Goal: Task Accomplishment & Management: Manage account settings

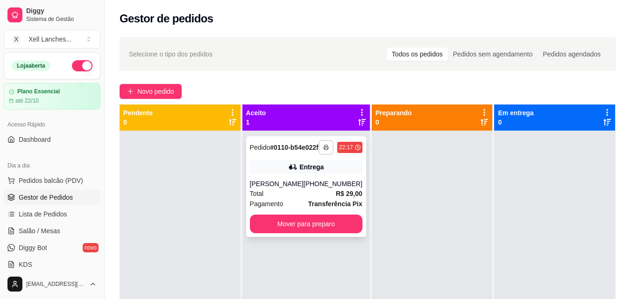
click at [319, 155] on button "button" at bounding box center [326, 147] width 15 height 15
click at [311, 185] on button "COZINHA" at bounding box center [294, 184] width 65 height 14
click at [319, 227] on button "Mover para preparo" at bounding box center [306, 224] width 113 height 19
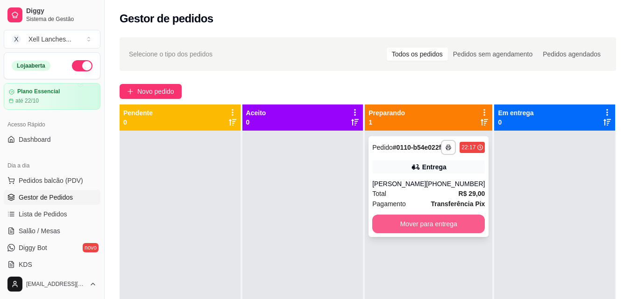
click at [426, 234] on button "Mover para entrega" at bounding box center [428, 224] width 113 height 19
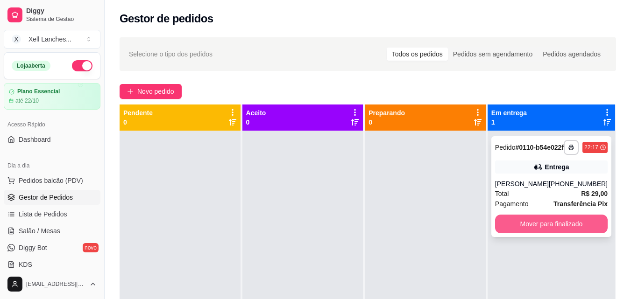
click at [554, 234] on button "Mover para finalizado" at bounding box center [551, 224] width 113 height 19
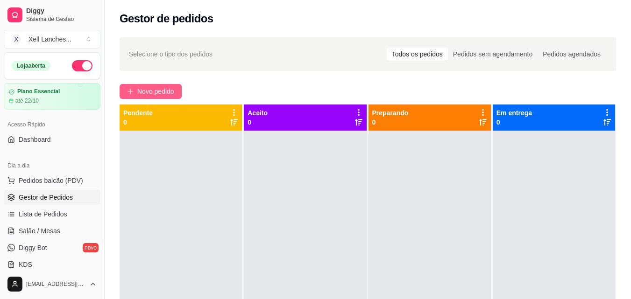
click at [148, 89] on span "Novo pedido" at bounding box center [155, 91] width 37 height 10
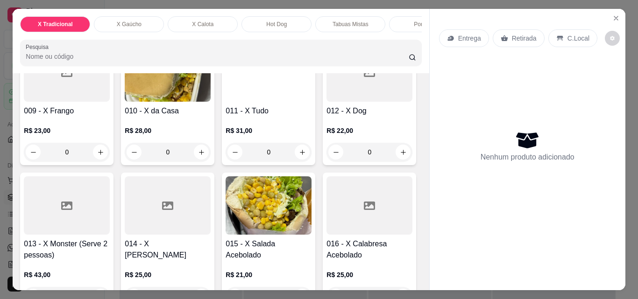
scroll to position [420, 0]
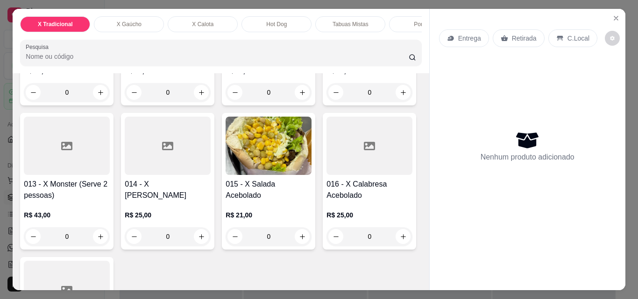
click at [125, 42] on img at bounding box center [168, 13] width 86 height 58
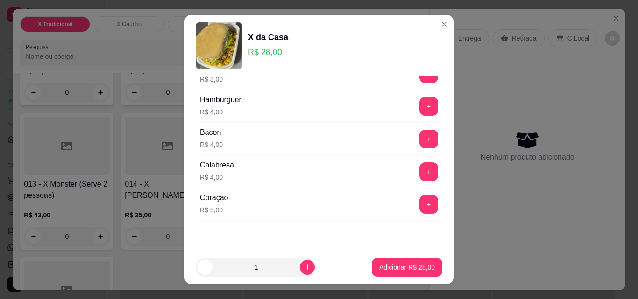
scroll to position [187, 0]
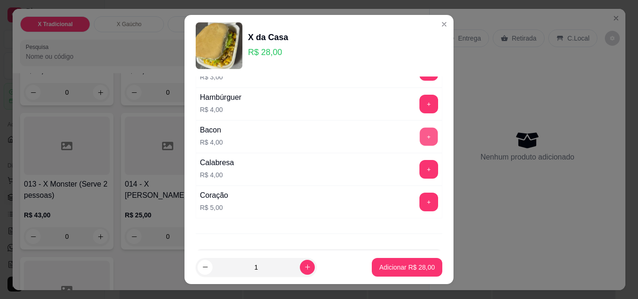
click at [420, 134] on button "+" at bounding box center [429, 137] width 18 height 18
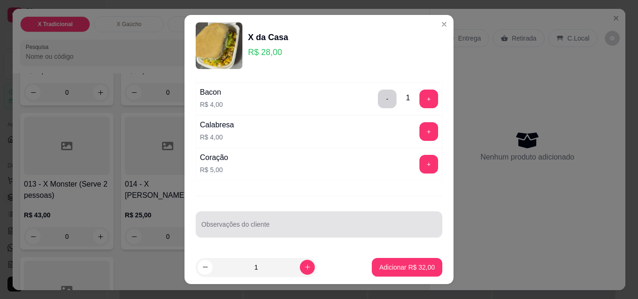
click at [237, 231] on input "Observações do cliente" at bounding box center [318, 228] width 235 height 9
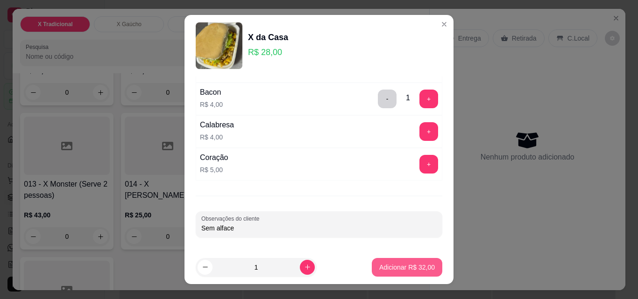
type input "Sem alface"
click at [391, 263] on button "Adicionar R$ 32,00" at bounding box center [407, 268] width 69 height 18
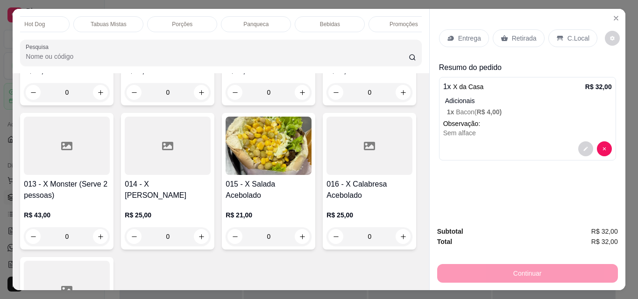
scroll to position [0, 243]
click at [329, 23] on p "Bebidas" at bounding box center [329, 24] width 20 height 7
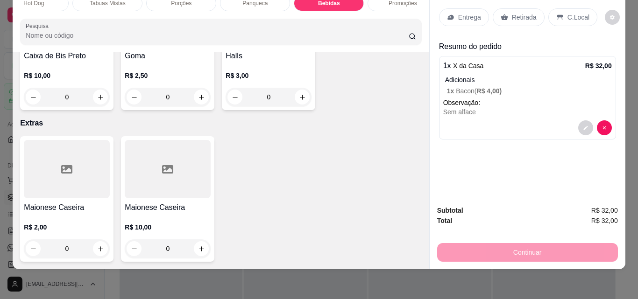
scroll to position [4043, 0]
type input "1"
click at [559, 9] on div "C.Local" at bounding box center [572, 17] width 49 height 18
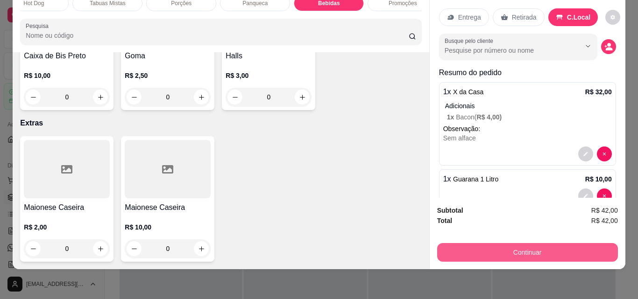
click at [517, 245] on button "Continuar" at bounding box center [527, 252] width 181 height 19
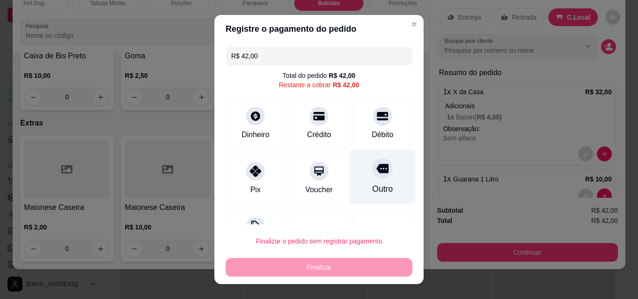
click at [384, 178] on div "Outro" at bounding box center [383, 177] width 66 height 55
type input "R$ 0,00"
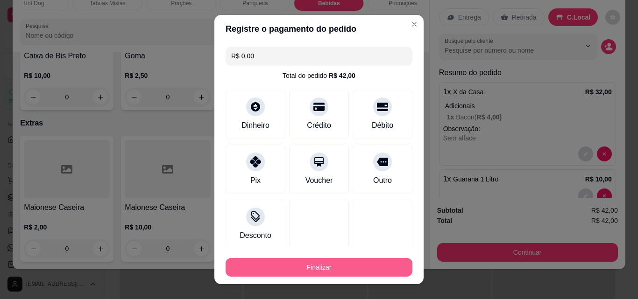
click at [322, 267] on button "Finalizar" at bounding box center [319, 267] width 187 height 19
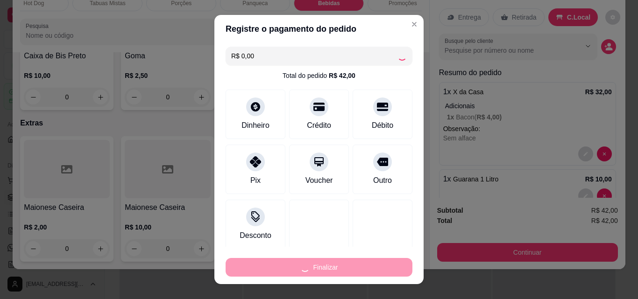
type input "0"
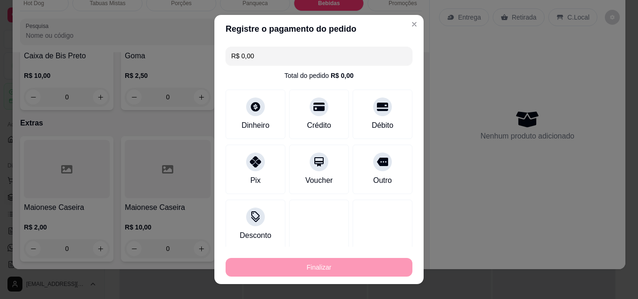
type input "-R$ 42,00"
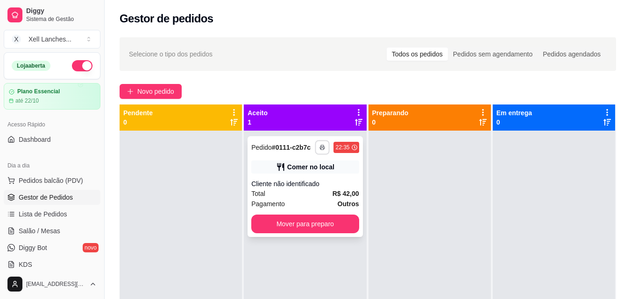
click at [316, 150] on button "button" at bounding box center [322, 147] width 14 height 14
click at [306, 176] on button "COZINHA" at bounding box center [295, 180] width 68 height 15
click at [310, 229] on button "Mover para preparo" at bounding box center [305, 224] width 104 height 18
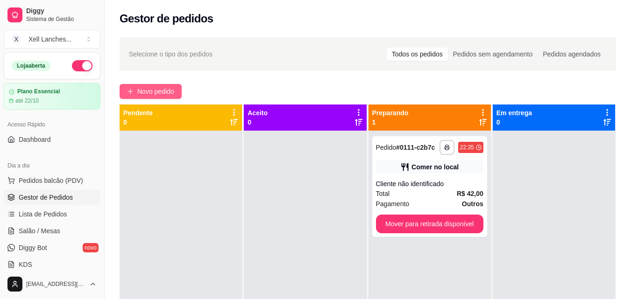
click at [164, 94] on span "Novo pedido" at bounding box center [155, 91] width 37 height 10
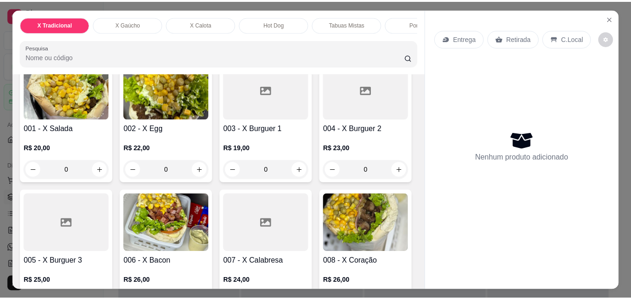
scroll to position [93, 0]
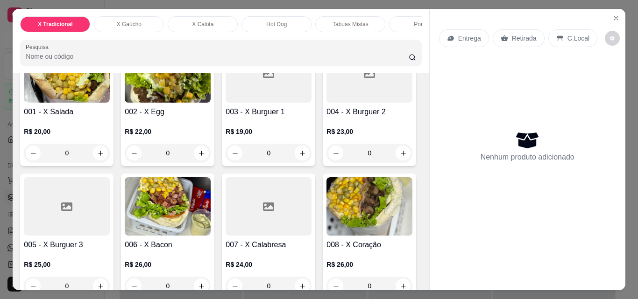
click at [298, 159] on div "0" at bounding box center [269, 153] width 86 height 19
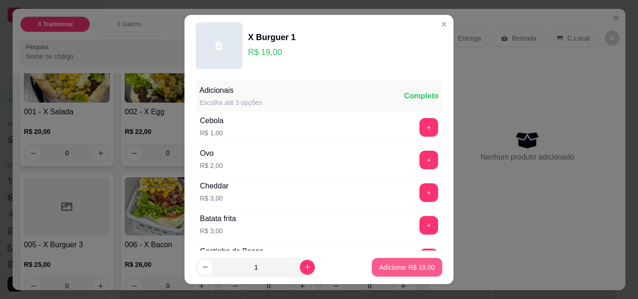
click at [412, 274] on button "Adicionar R$ 19,00" at bounding box center [407, 267] width 71 height 19
type input "1"
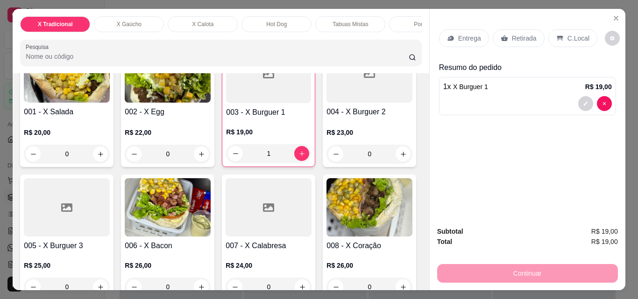
click at [568, 36] on p "C.Local" at bounding box center [579, 38] width 22 height 9
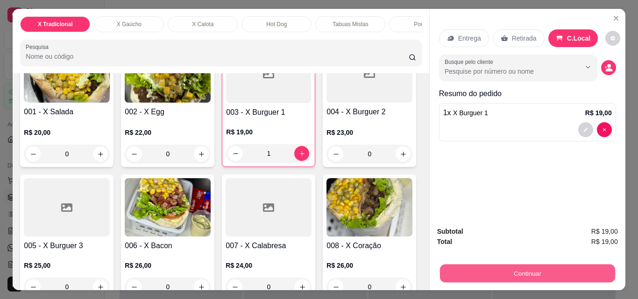
click at [526, 267] on button "Continuar" at bounding box center [527, 273] width 175 height 18
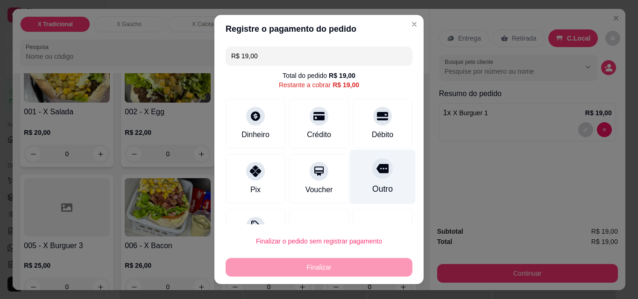
click at [364, 181] on div "Outro" at bounding box center [383, 177] width 66 height 55
type input "R$ 0,00"
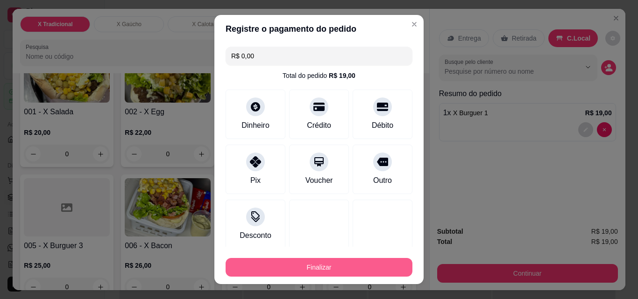
click at [319, 266] on button "Finalizar" at bounding box center [319, 267] width 187 height 19
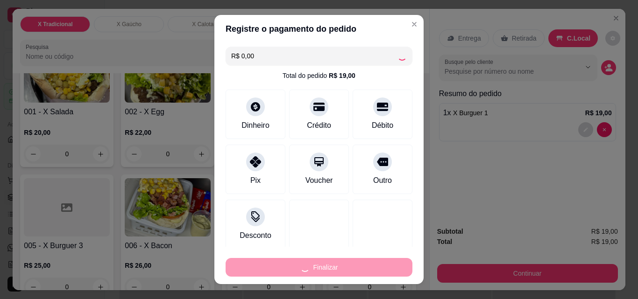
type input "0"
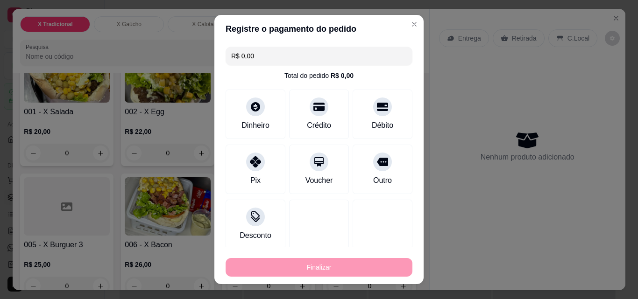
type input "-R$ 19,00"
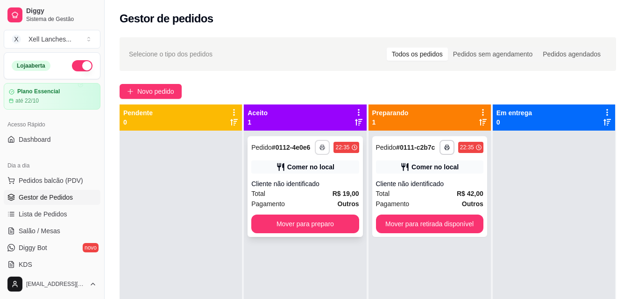
click at [320, 146] on icon "button" at bounding box center [323, 148] width 6 height 6
click at [309, 183] on button "COZINHA" at bounding box center [295, 180] width 68 height 15
click at [330, 220] on button "Mover para preparo" at bounding box center [305, 224] width 104 height 18
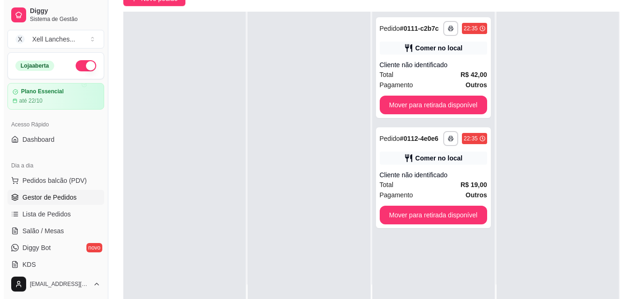
scroll to position [93, 0]
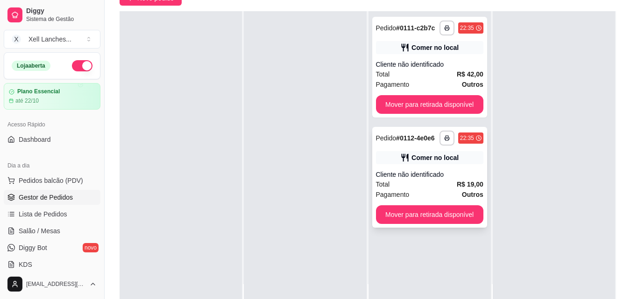
click at [444, 183] on div "Total R$ 19,00" at bounding box center [429, 184] width 107 height 10
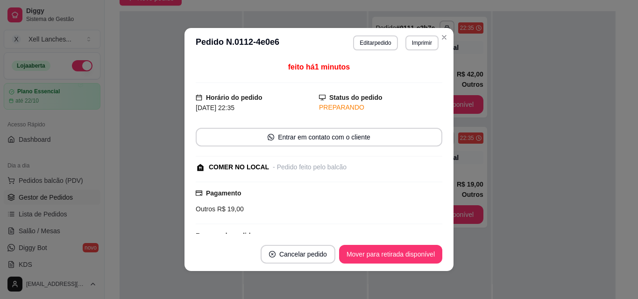
click at [361, 50] on button "Editar pedido" at bounding box center [375, 43] width 44 height 15
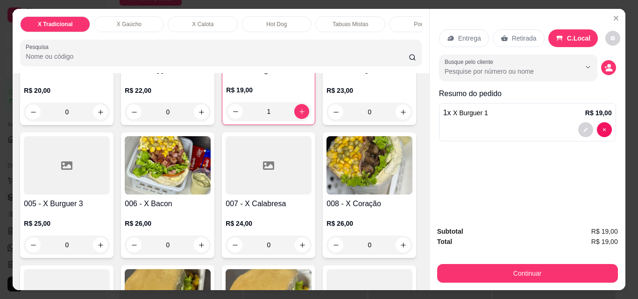
scroll to position [140, 0]
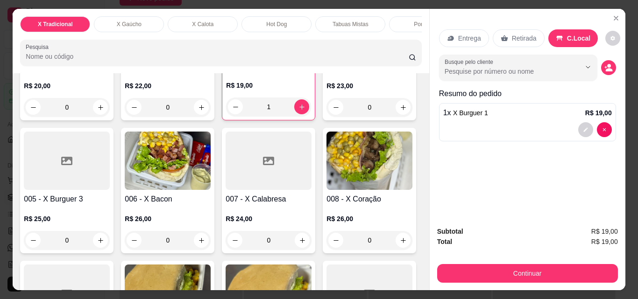
click at [327, 117] on div "0" at bounding box center [370, 107] width 86 height 19
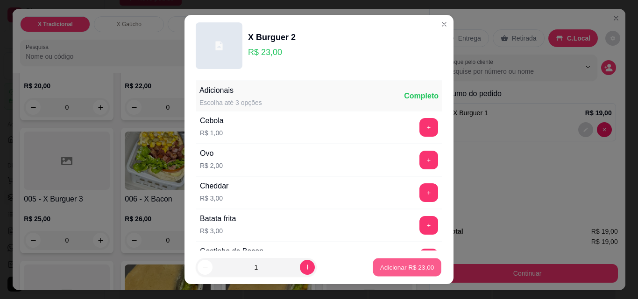
click at [387, 266] on p "Adicionar R$ 23,00" at bounding box center [407, 267] width 54 height 9
type input "1"
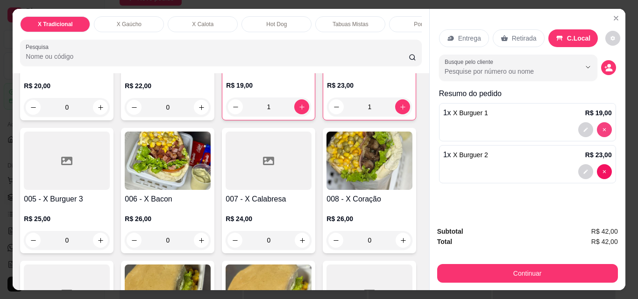
type input "0"
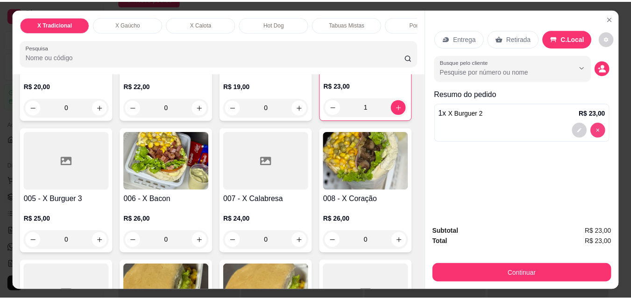
scroll to position [139, 0]
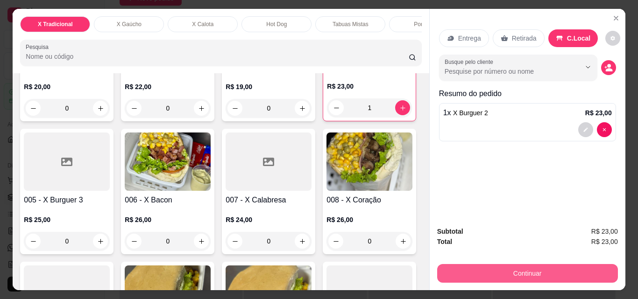
click at [545, 266] on button "Continuar" at bounding box center [527, 273] width 181 height 19
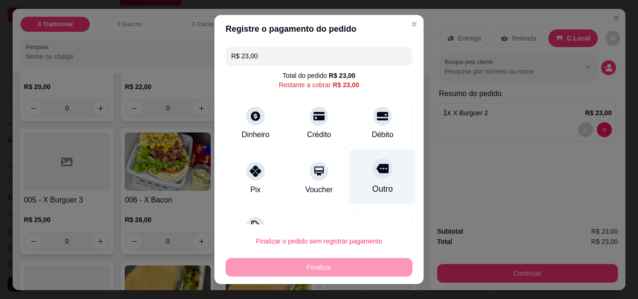
click at [372, 177] on div at bounding box center [382, 168] width 21 height 21
type input "R$ 0,00"
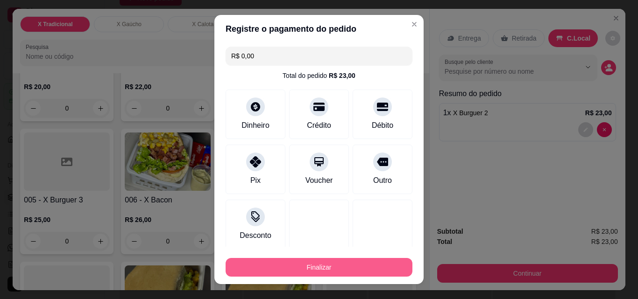
click at [345, 272] on button "Finalizar" at bounding box center [319, 267] width 187 height 19
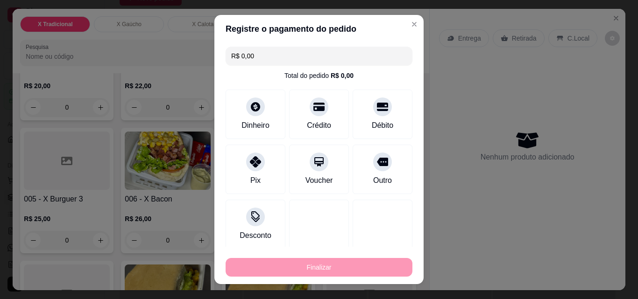
type input "0"
type input "-R$ 23,00"
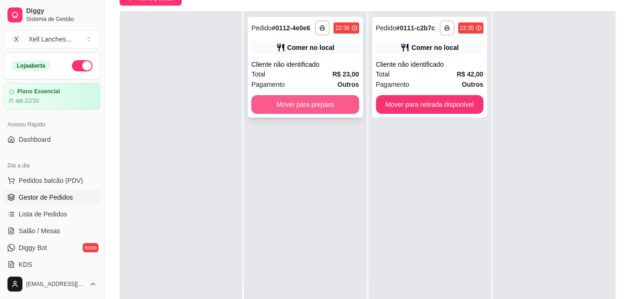
click at [333, 107] on button "Mover para preparo" at bounding box center [304, 104] width 107 height 19
